Goal: Submit feedback/report problem

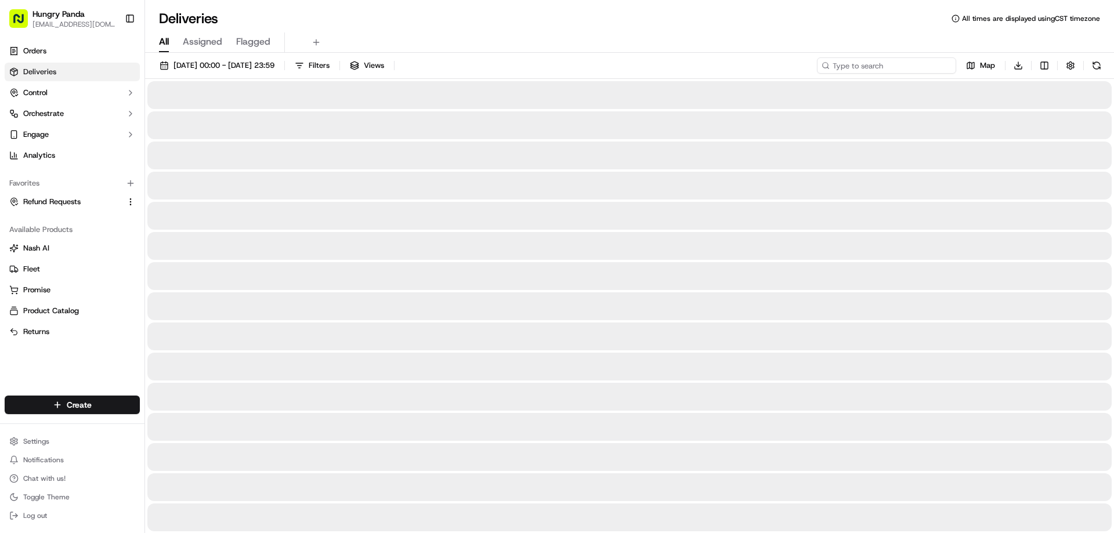
drag, startPoint x: 0, startPoint y: 0, endPoint x: 948, endPoint y: 65, distance: 950.6
click at [948, 65] on input at bounding box center [886, 65] width 139 height 16
paste input "5853362088454734481100"
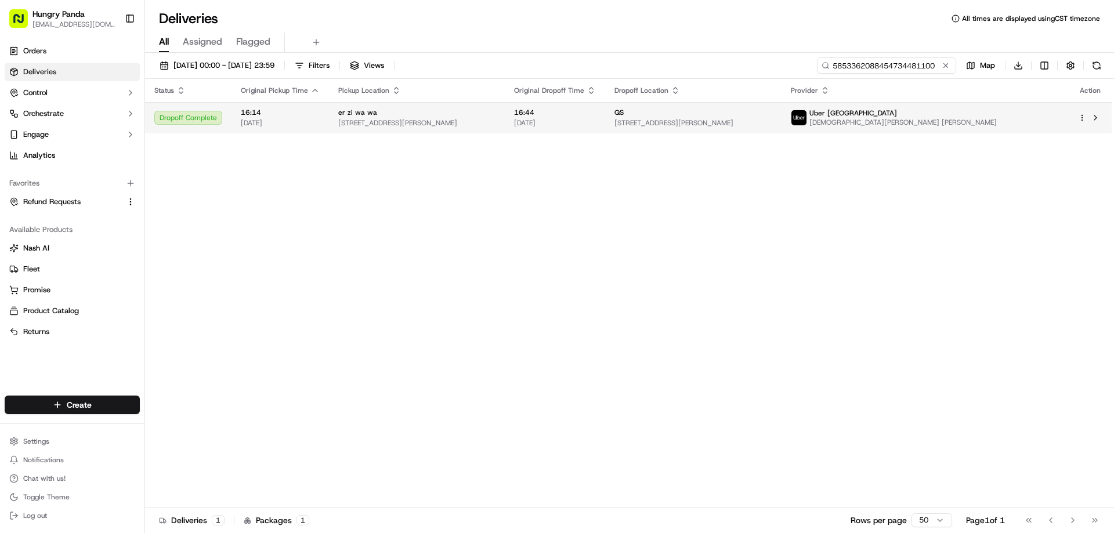
type input "5853362088454734481100"
click at [678, 128] on span "[STREET_ADDRESS][PERSON_NAME]" at bounding box center [693, 122] width 157 height 9
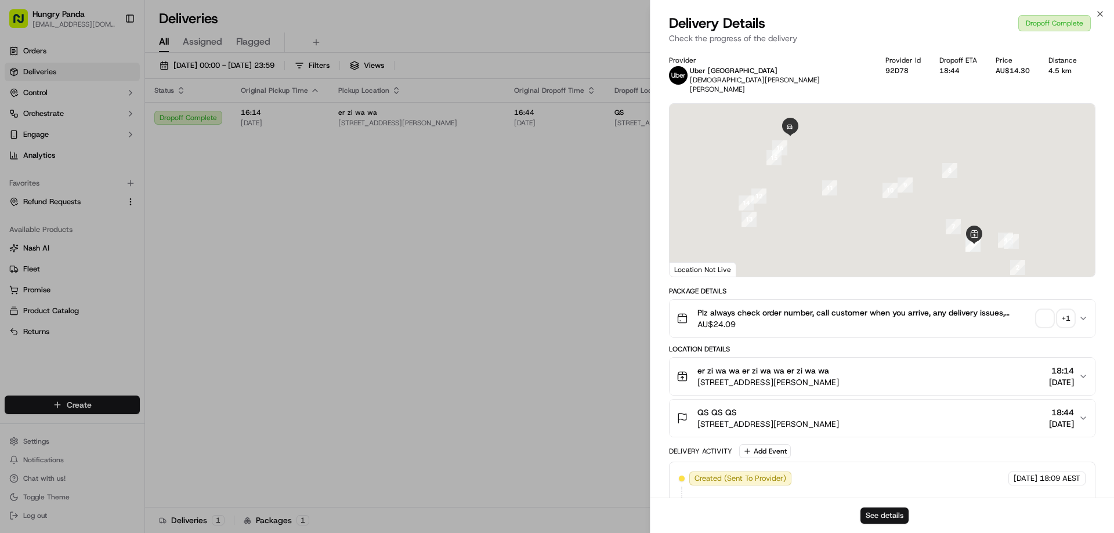
click at [876, 510] on button "See details" at bounding box center [885, 516] width 48 height 16
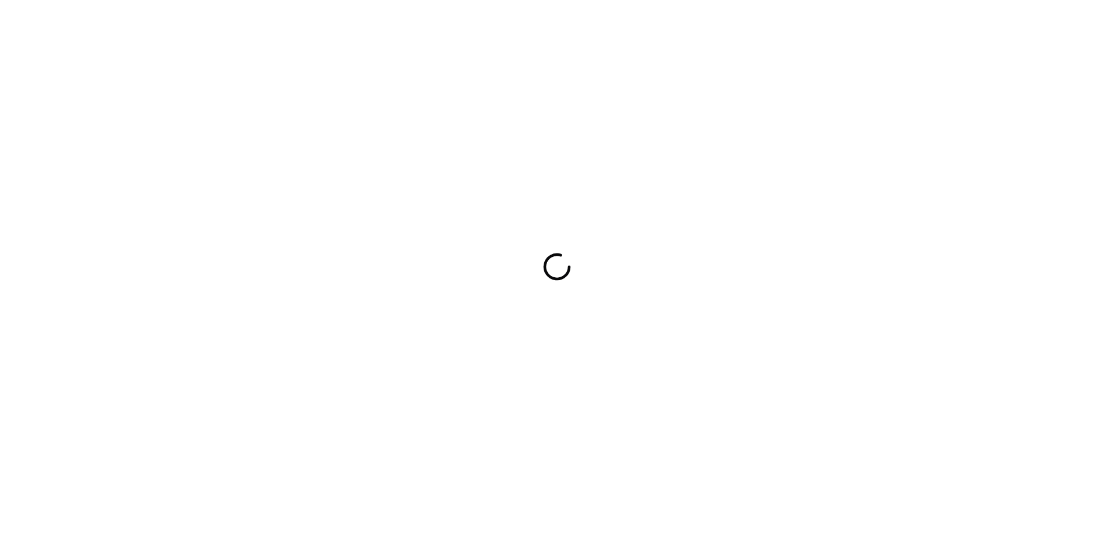
click at [624, 216] on div at bounding box center [557, 266] width 1114 height 533
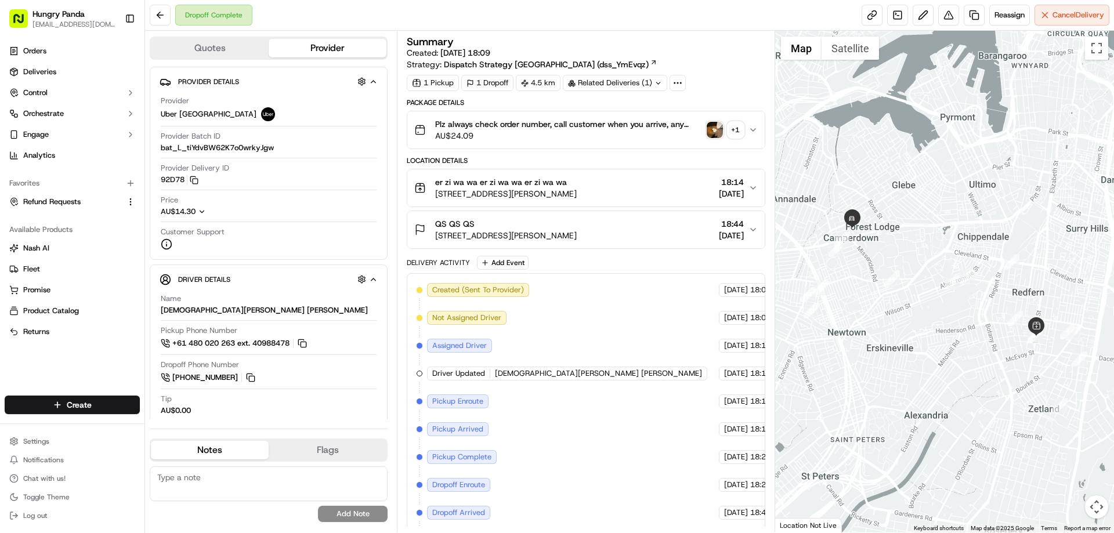
click at [716, 134] on img "button" at bounding box center [715, 130] width 16 height 16
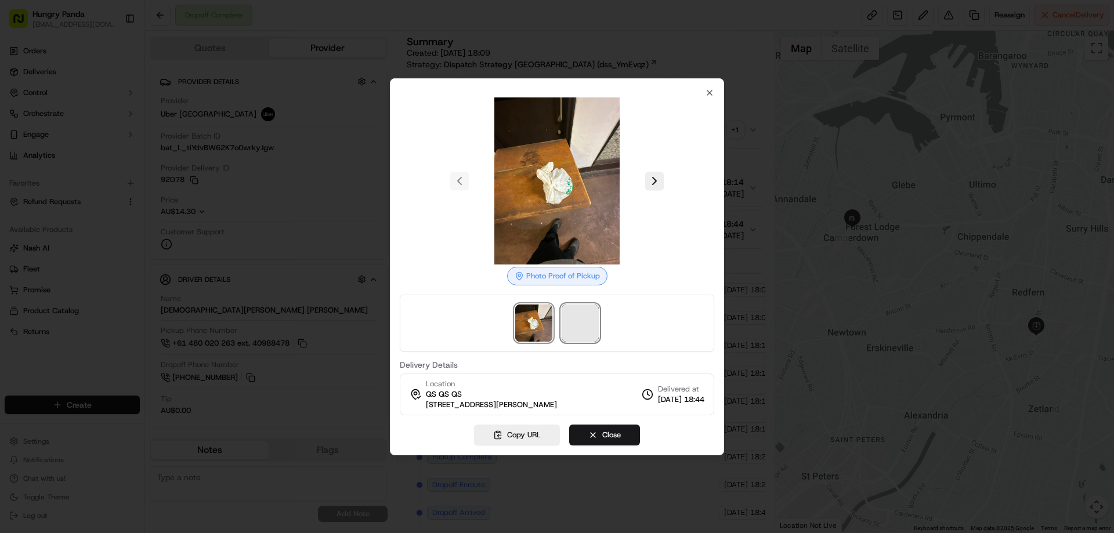
click at [583, 313] on span at bounding box center [580, 323] width 37 height 37
click at [749, 126] on div at bounding box center [557, 266] width 1114 height 533
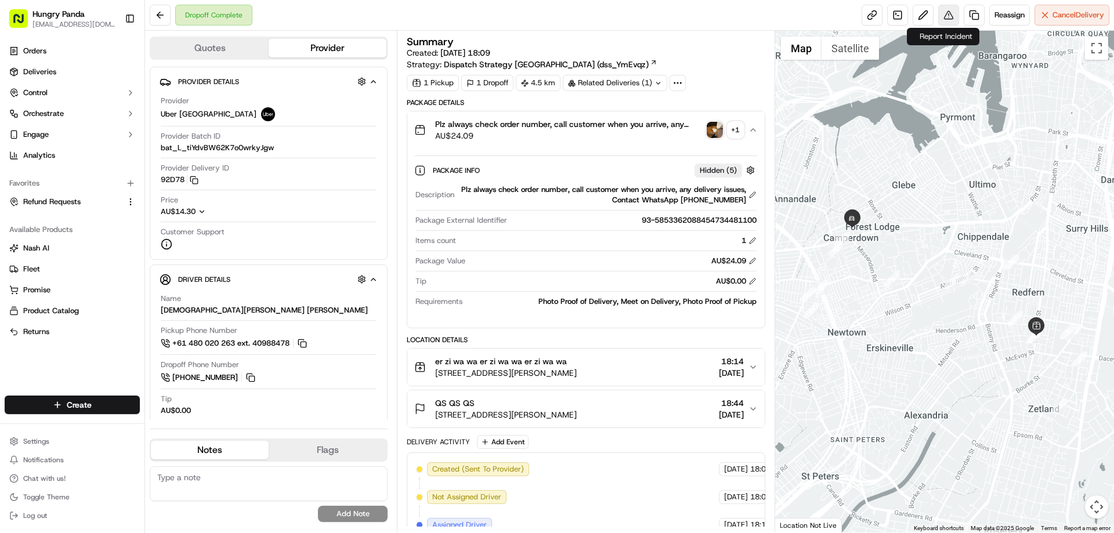
click at [943, 12] on button at bounding box center [948, 15] width 21 height 21
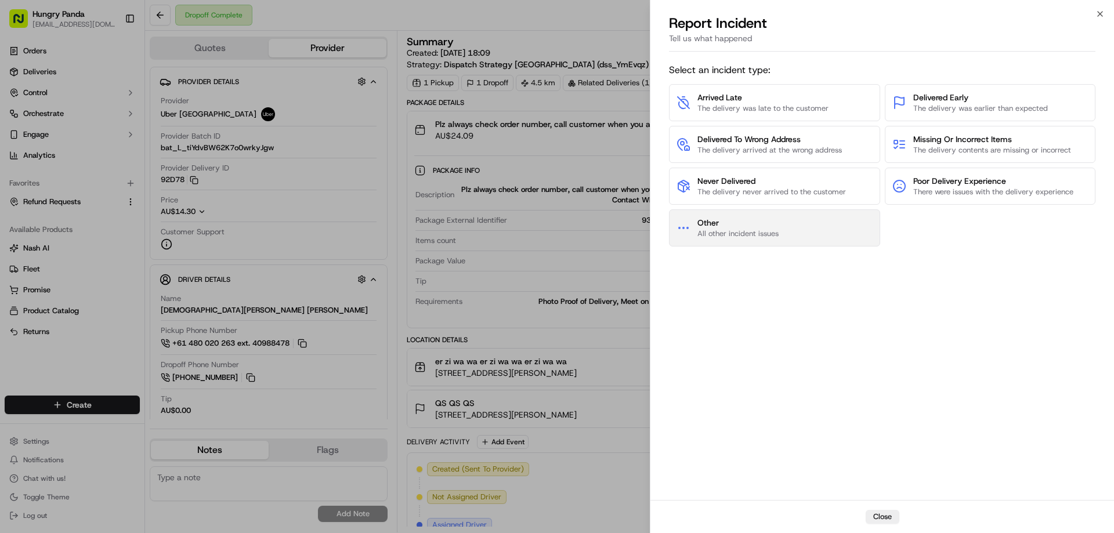
click at [756, 229] on span "All other incident issues" at bounding box center [738, 234] width 81 height 10
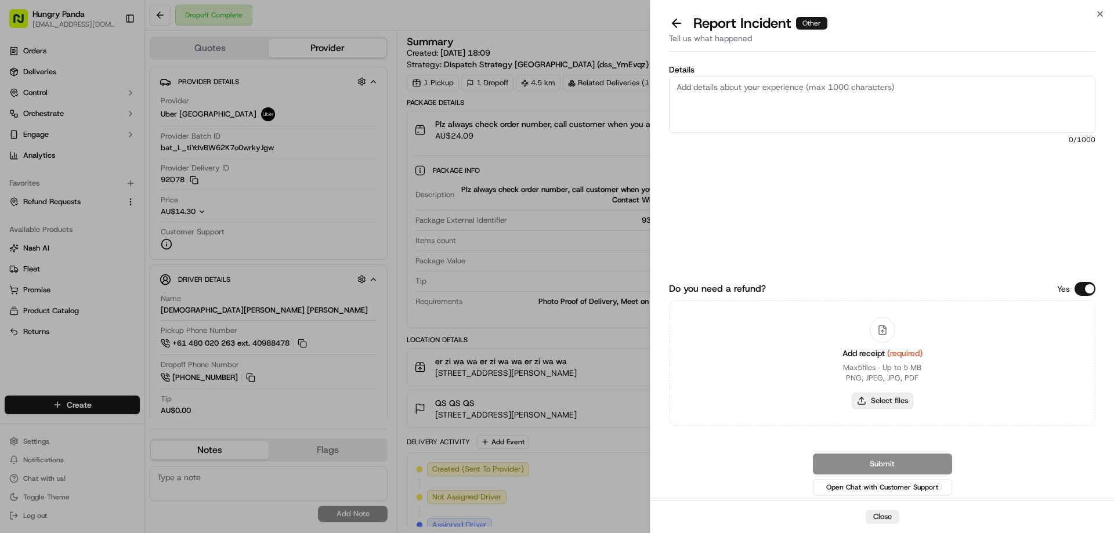
click at [882, 397] on button "Select files" at bounding box center [883, 401] width 62 height 16
type input "C:\fakepath\screenshot_2025-09-20_20-51-36.png"
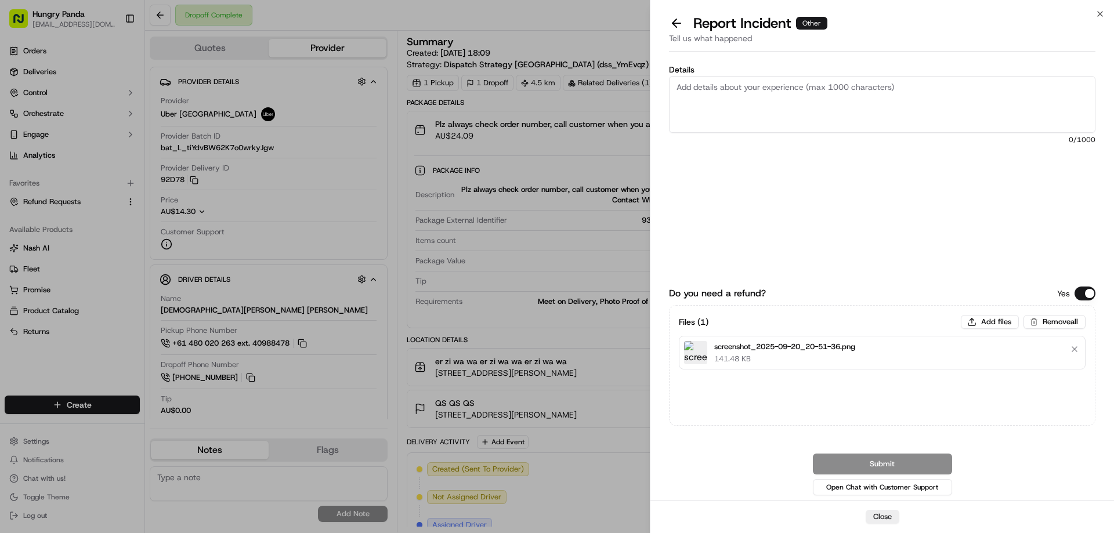
click at [725, 100] on textarea "Details" at bounding box center [882, 104] width 427 height 57
paste textarea "The customer reported that he did not receive the meal, the delivery photo take…"
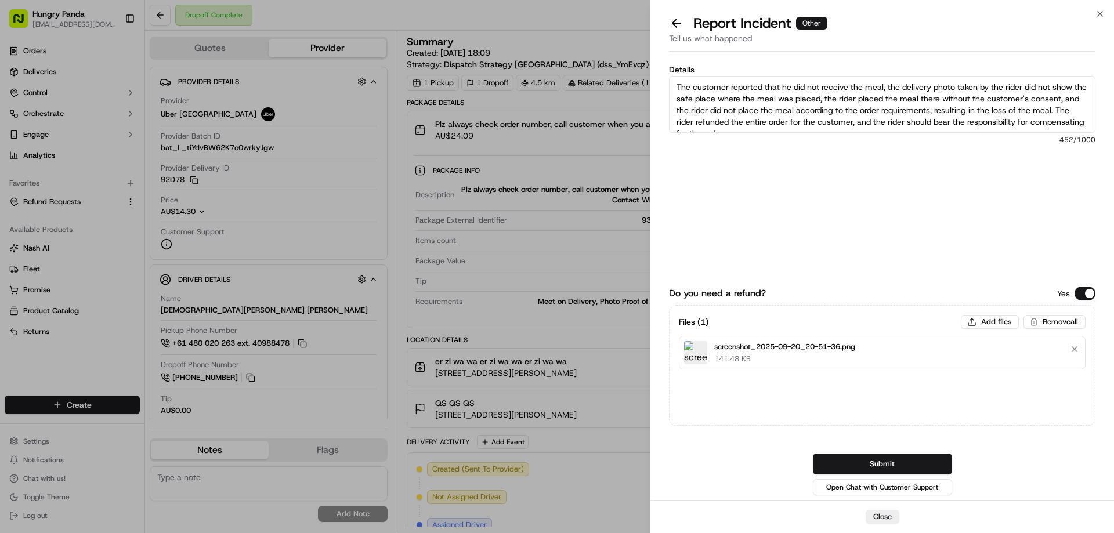
scroll to position [6, 0]
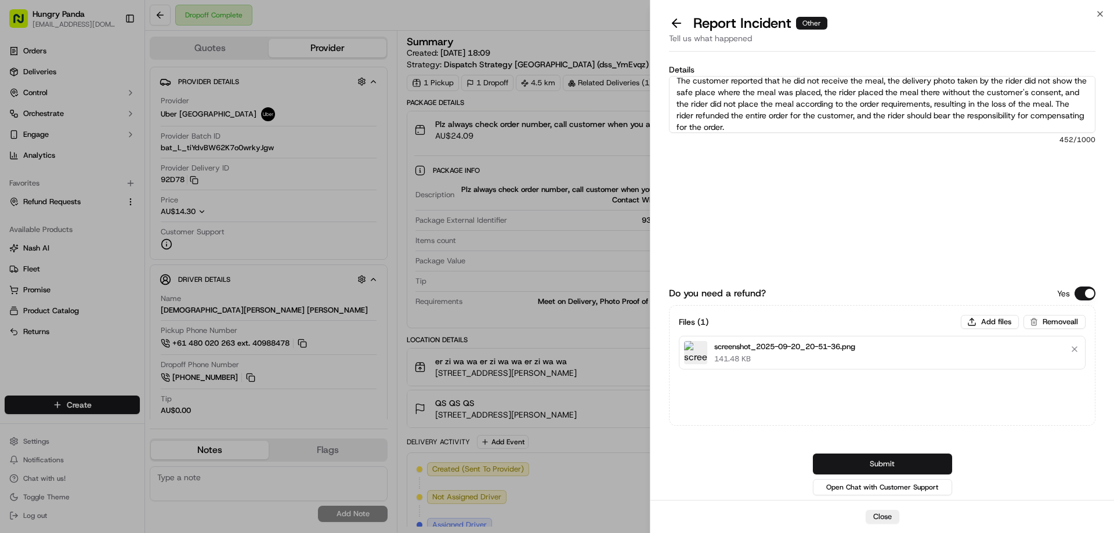
type textarea "The customer reported that he did not receive the meal, the delivery photo take…"
click at [861, 465] on button "Submit" at bounding box center [882, 464] width 139 height 21
